Goal: Check status

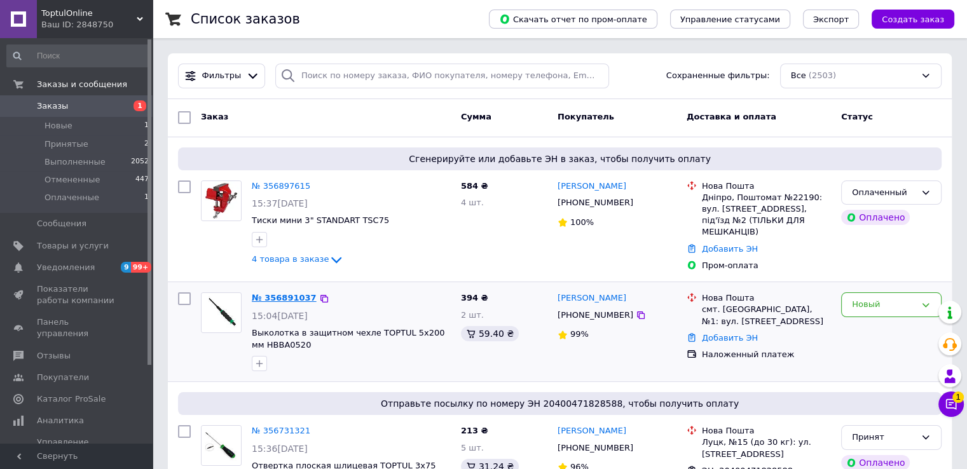
click at [285, 293] on link "№ 356891037" at bounding box center [284, 298] width 65 height 10
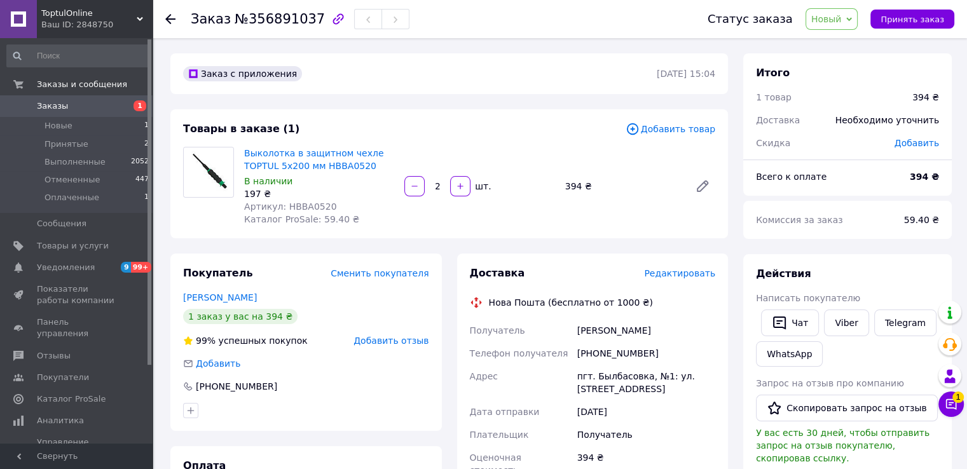
click at [48, 102] on span "Заказы" at bounding box center [52, 105] width 31 height 11
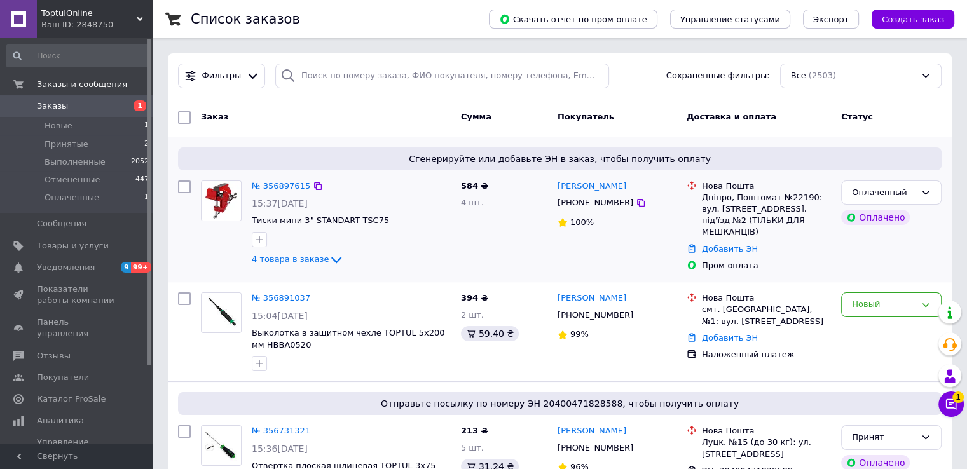
drag, startPoint x: 643, startPoint y: 185, endPoint x: 553, endPoint y: 188, distance: 89.7
click at [553, 188] on div "[PERSON_NAME] [PHONE_NUMBER] 100%" at bounding box center [617, 226] width 129 height 102
copy link "[PERSON_NAME]"
